Goal: Check status: Check status

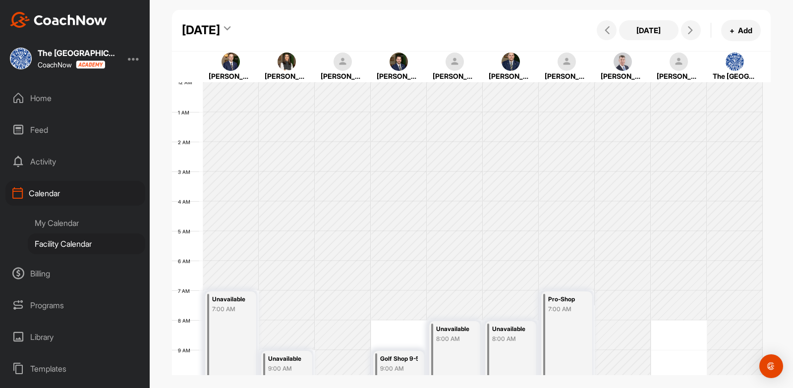
scroll to position [320, 0]
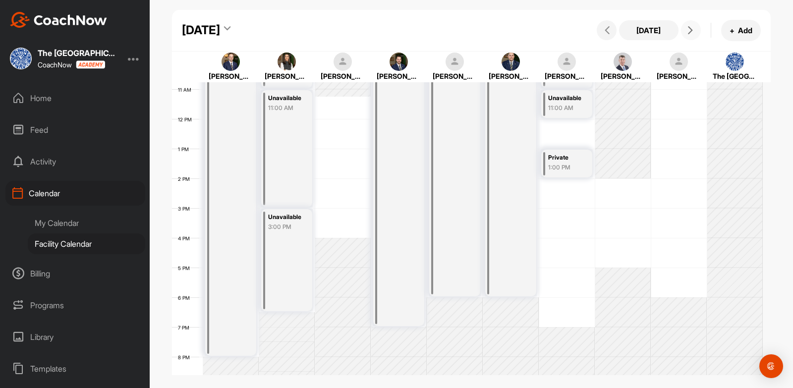
click at [686, 26] on button at bounding box center [691, 30] width 20 height 20
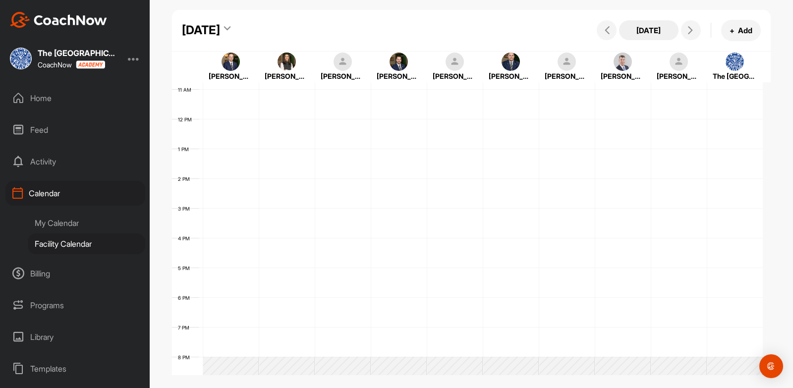
scroll to position [171, 0]
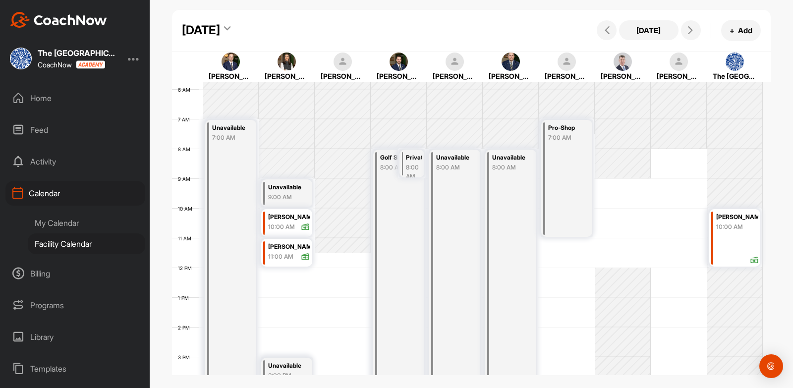
click at [292, 218] on div "[PERSON_NAME]" at bounding box center [289, 217] width 42 height 11
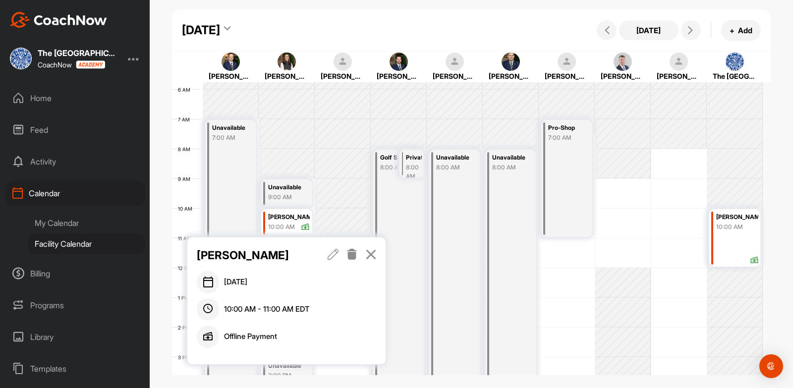
click at [332, 251] on icon at bounding box center [333, 254] width 11 height 11
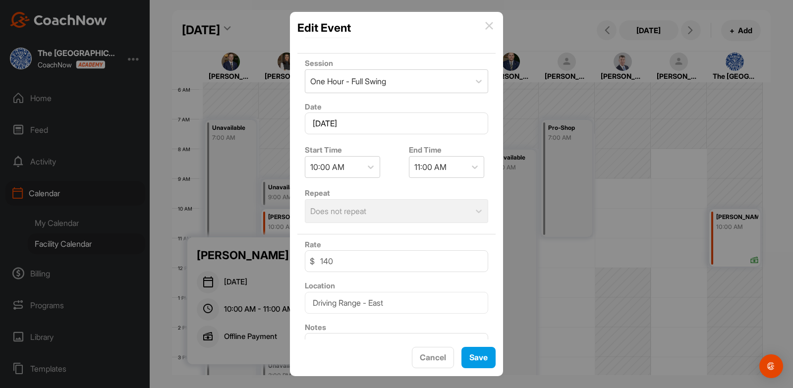
scroll to position [146, 0]
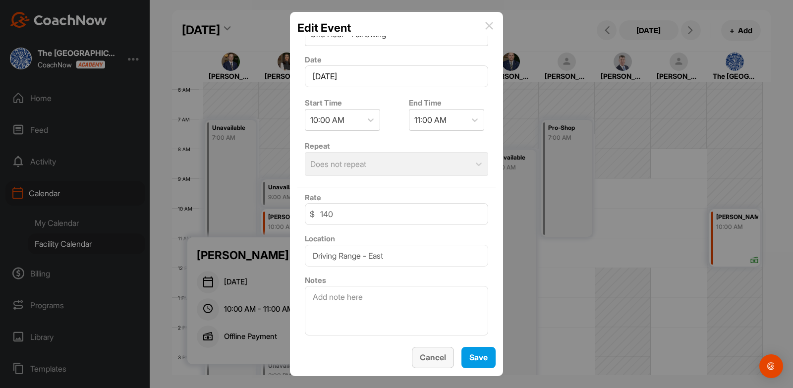
click at [434, 355] on span "Cancel" at bounding box center [433, 357] width 26 height 10
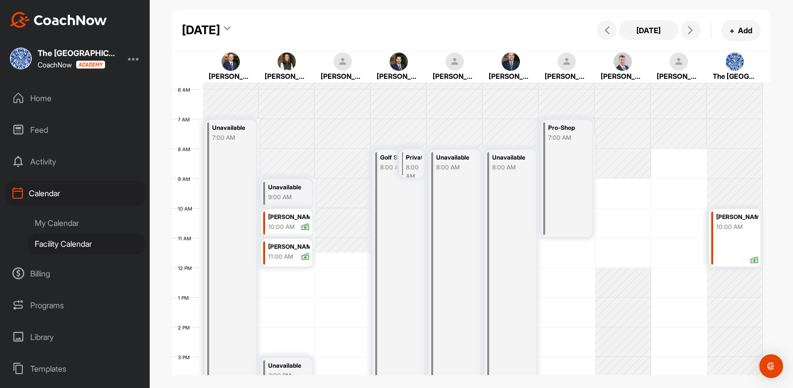
click at [287, 250] on div "[PERSON_NAME]" at bounding box center [289, 246] width 42 height 11
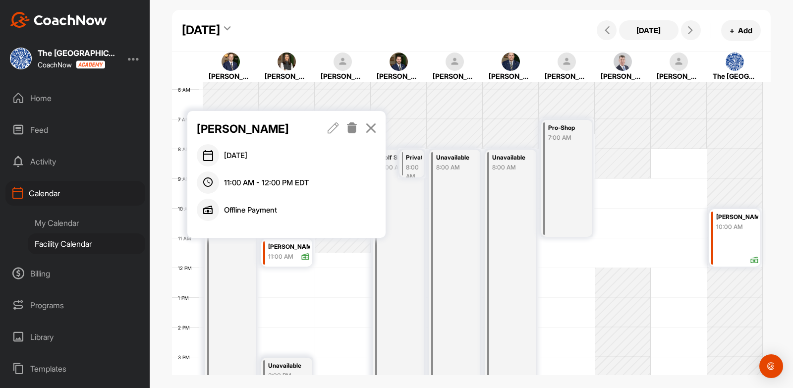
click at [331, 127] on icon at bounding box center [333, 127] width 11 height 11
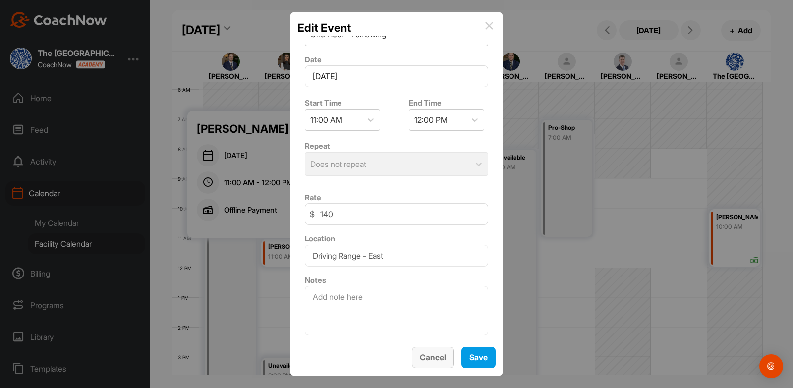
click at [426, 357] on span "Cancel" at bounding box center [433, 357] width 26 height 10
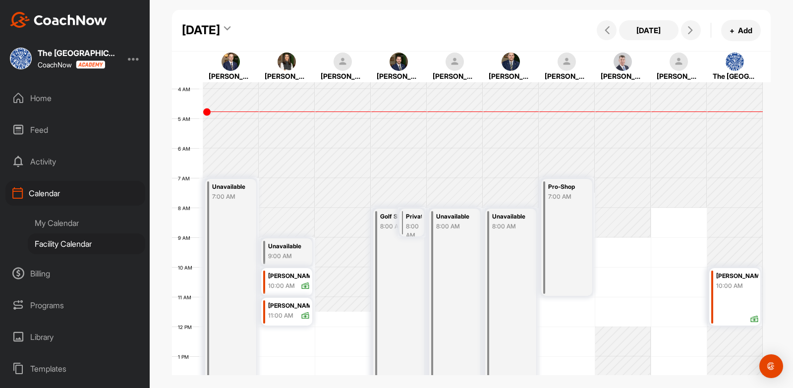
scroll to position [123, 0]
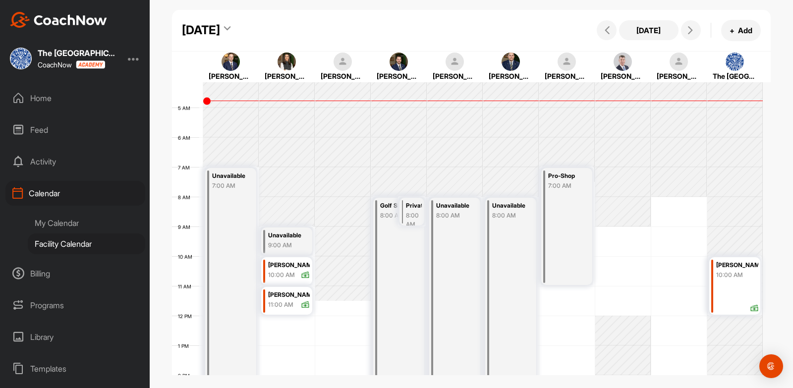
click at [737, 262] on div "[PERSON_NAME]" at bounding box center [737, 265] width 42 height 11
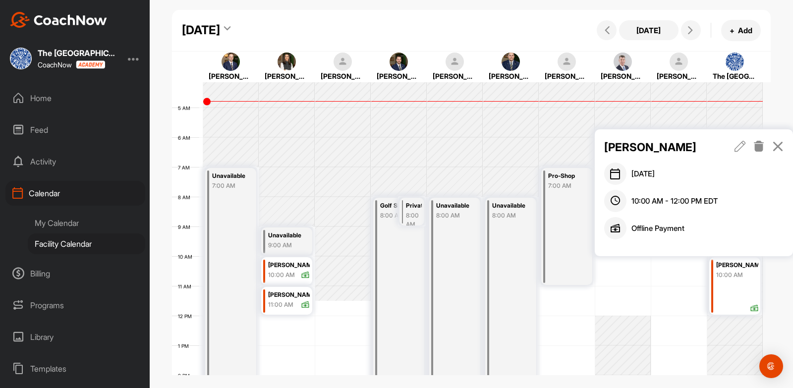
click at [740, 145] on icon at bounding box center [740, 146] width 11 height 11
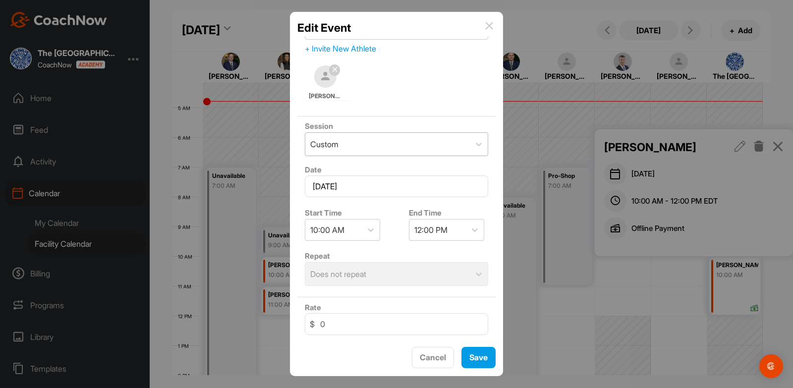
scroll to position [0, 0]
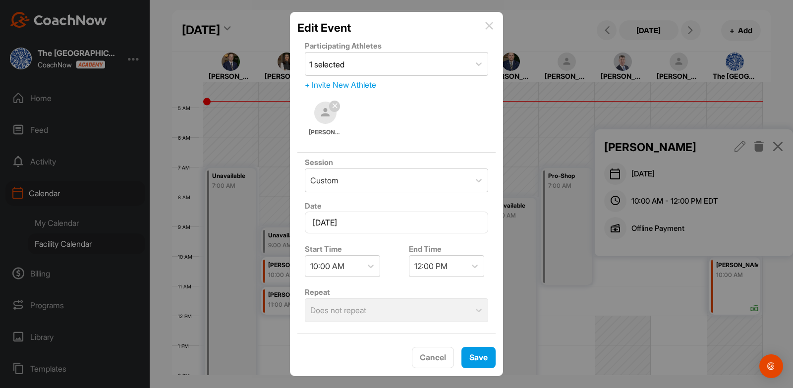
click at [490, 22] on img at bounding box center [489, 26] width 8 height 8
